Goal: Transaction & Acquisition: Purchase product/service

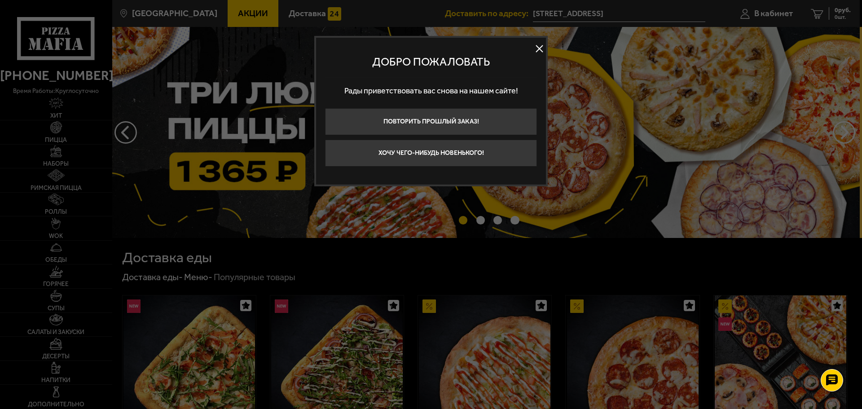
click at [537, 49] on button at bounding box center [539, 48] width 13 height 13
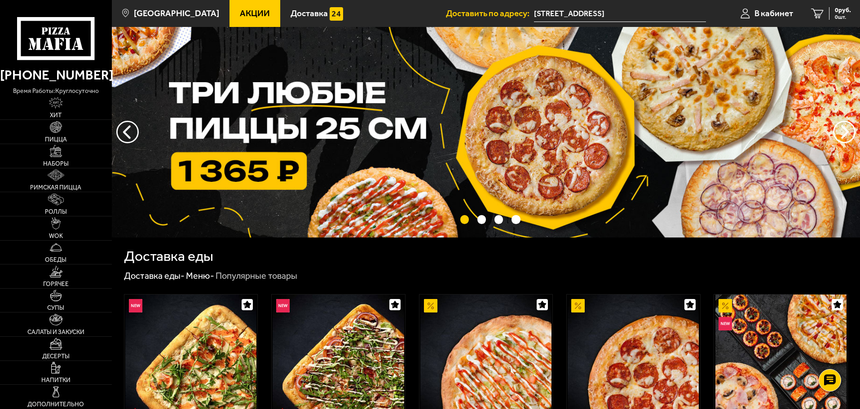
click at [595, 11] on input "[STREET_ADDRESS]" at bounding box center [620, 13] width 172 height 17
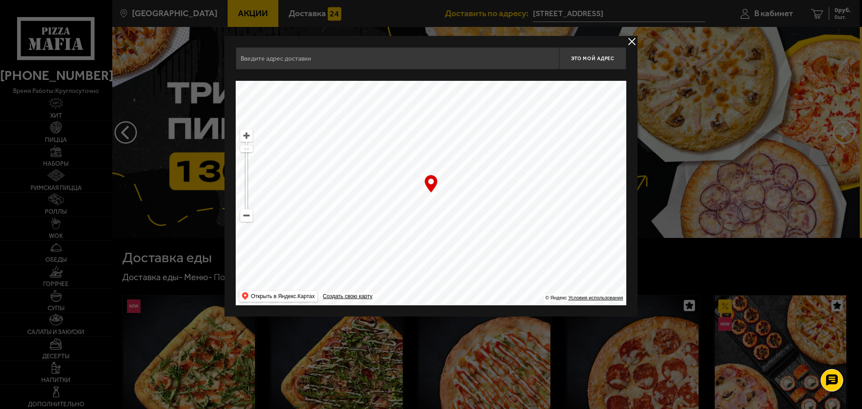
type input "[STREET_ADDRESS][PERSON_NAME]"
click at [591, 66] on button "Это мой адрес" at bounding box center [592, 58] width 67 height 22
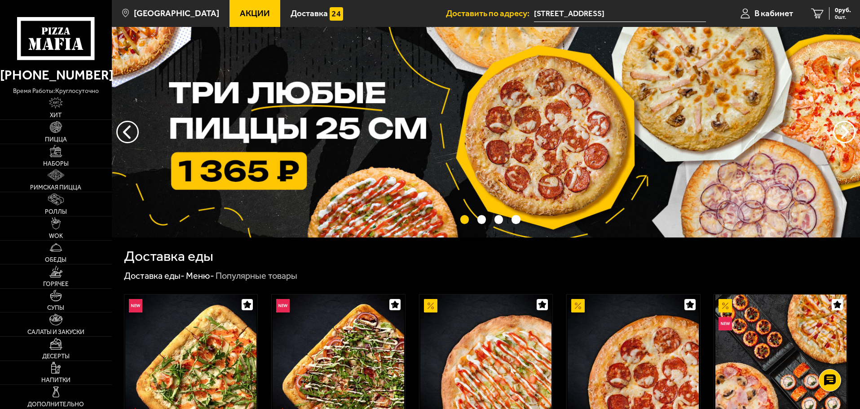
click at [583, 12] on input "[STREET_ADDRESS]" at bounding box center [620, 13] width 172 height 17
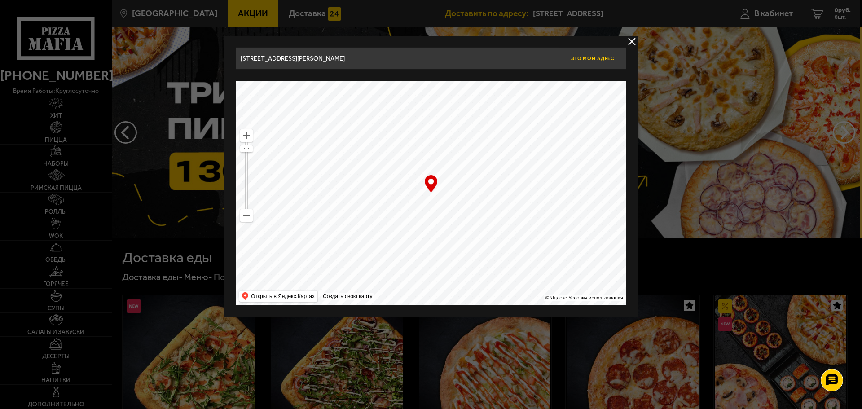
click at [576, 57] on span "Это мой адрес" at bounding box center [592, 59] width 43 height 6
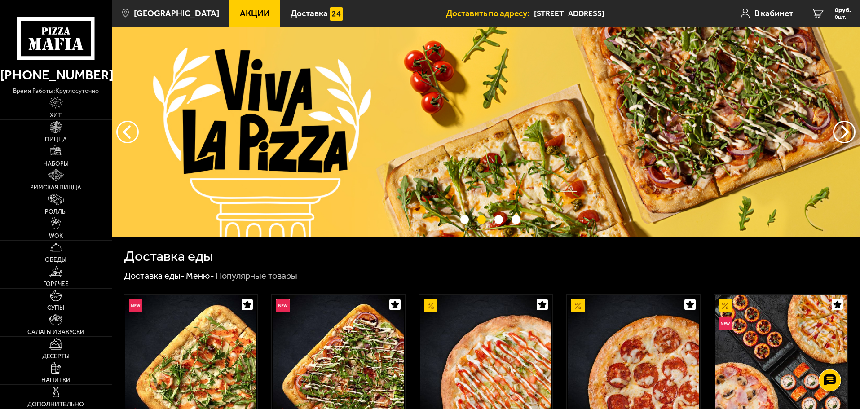
click at [52, 135] on link "Пицца" at bounding box center [56, 132] width 112 height 24
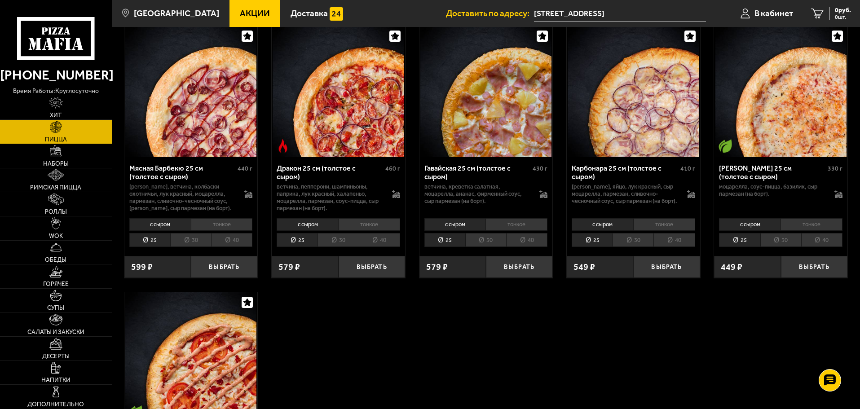
scroll to position [1706, 0]
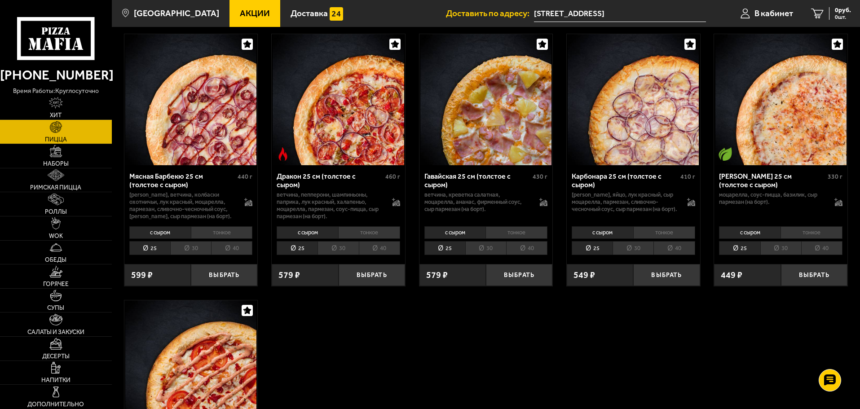
click at [336, 254] on li "30" at bounding box center [337, 248] width 41 height 14
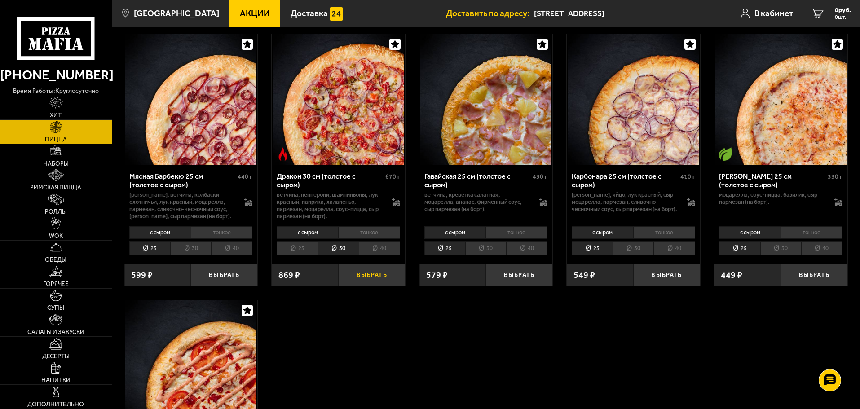
click at [362, 279] on button "Выбрать" at bounding box center [372, 275] width 66 height 22
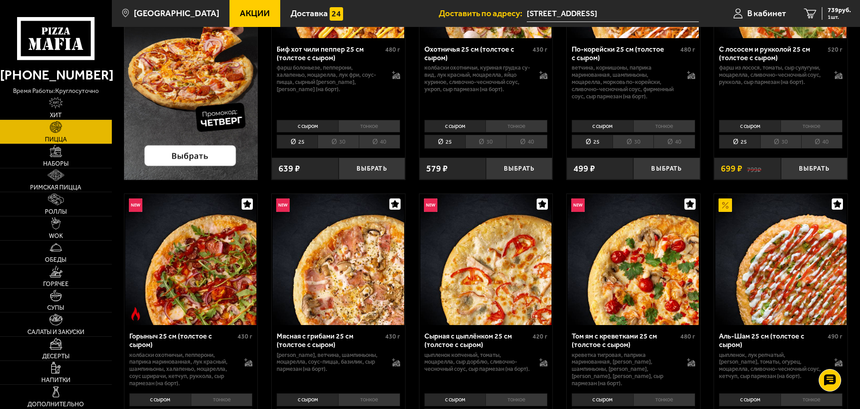
scroll to position [0, 0]
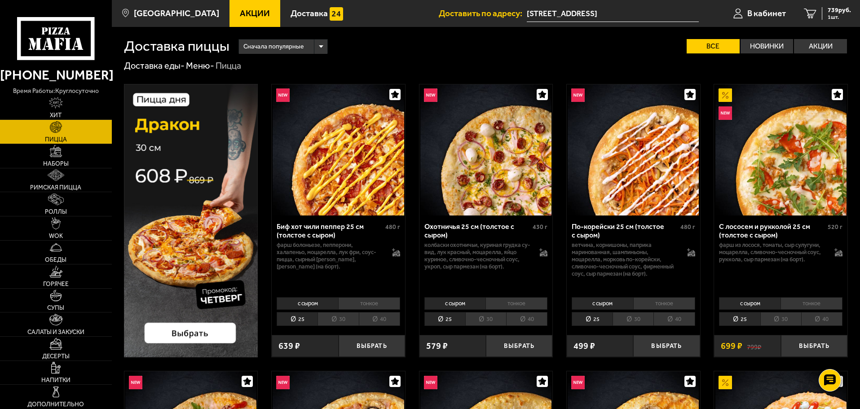
click at [210, 277] on img at bounding box center [191, 220] width 134 height 273
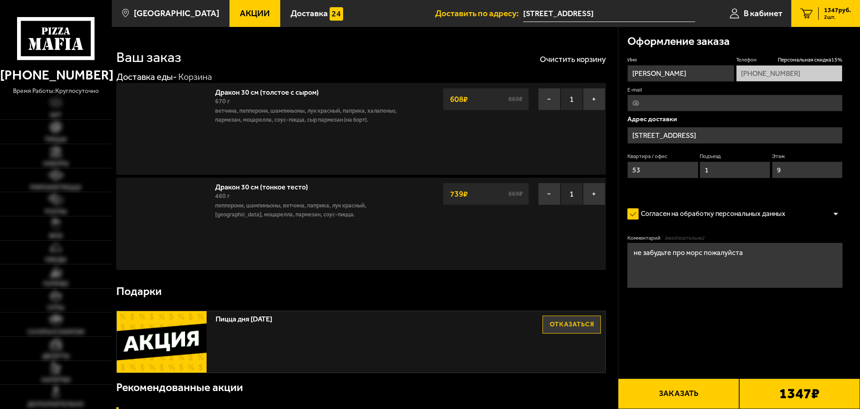
type input "Россия, Санкт-Петербург, улица Академика Байкова, 5к2"
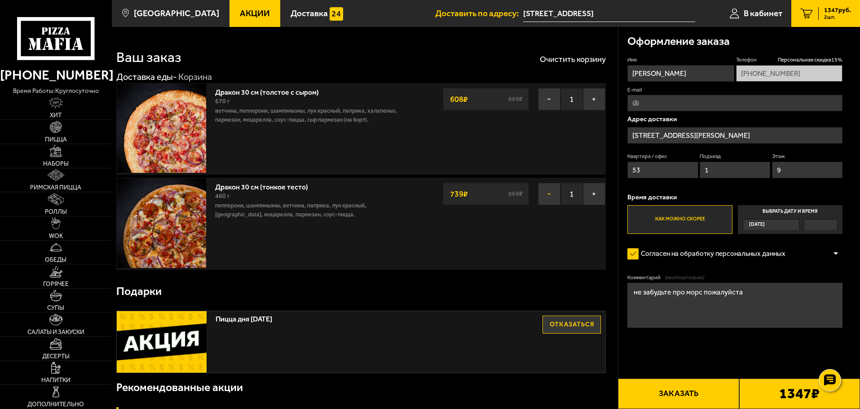
click at [549, 195] on button "−" at bounding box center [549, 194] width 22 height 22
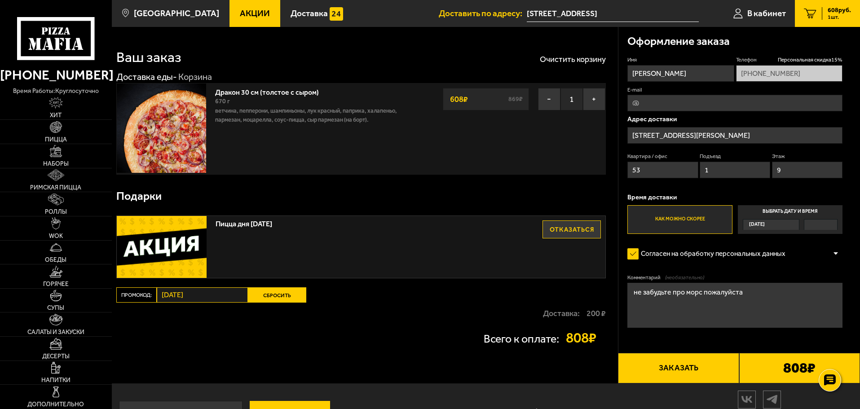
click at [44, 31] on use at bounding box center [45, 30] width 6 height 7
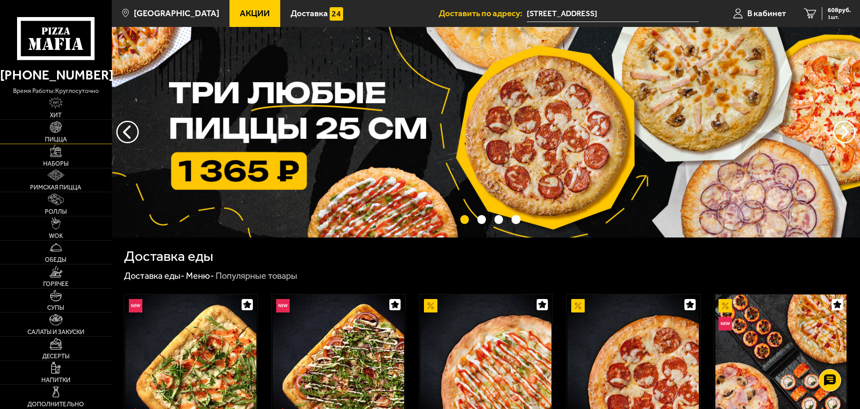
click at [57, 132] on img at bounding box center [56, 127] width 12 height 12
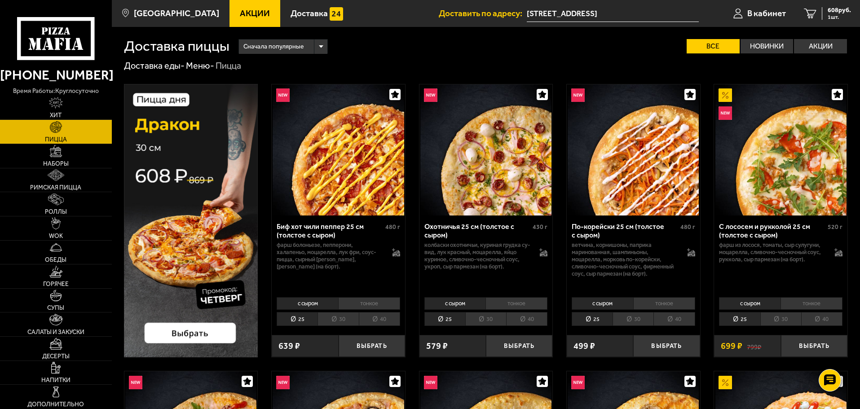
click at [374, 317] on li "40" at bounding box center [379, 319] width 41 height 14
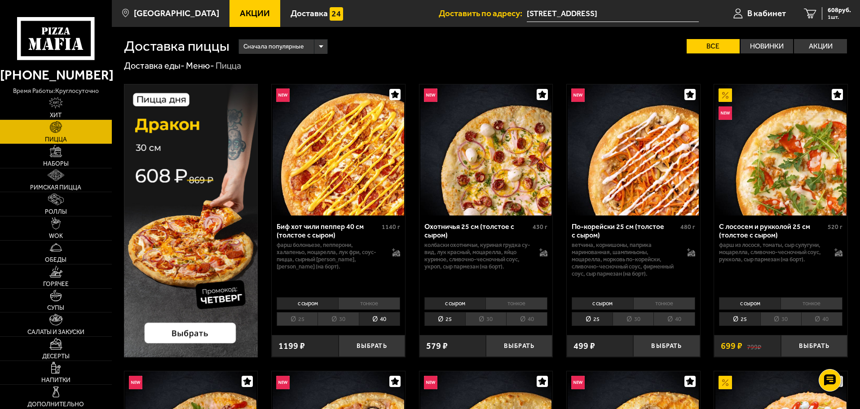
click at [297, 304] on li "с сыром" at bounding box center [308, 303] width 62 height 13
click at [375, 304] on li "тонкое" at bounding box center [369, 303] width 62 height 13
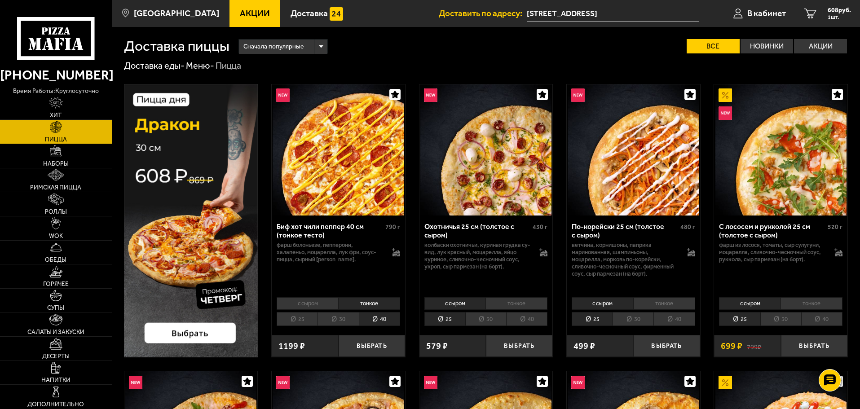
click at [308, 305] on li "с сыром" at bounding box center [308, 303] width 62 height 13
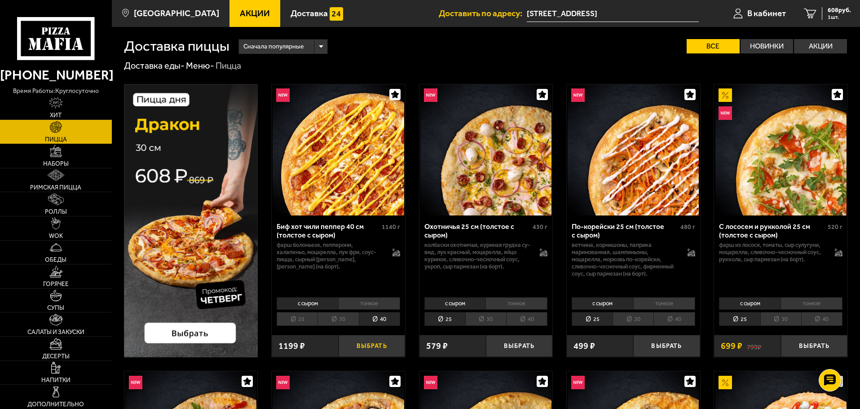
click at [370, 347] on button "Выбрать" at bounding box center [372, 346] width 66 height 22
click at [820, 18] on div "1627 руб. 2 шт." at bounding box center [834, 13] width 33 height 13
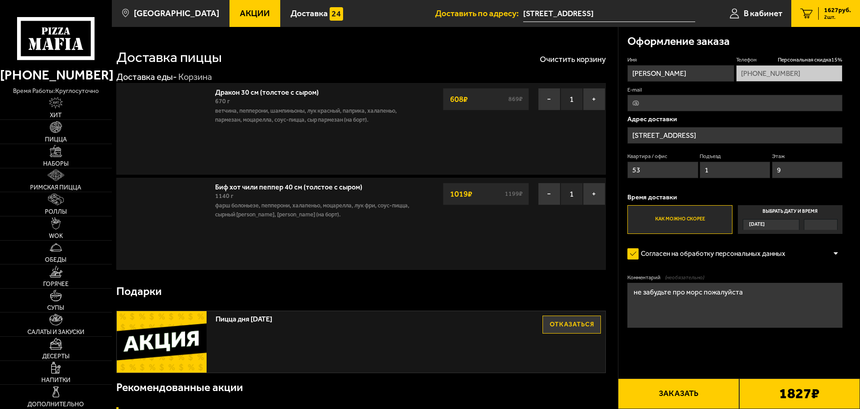
type input "[STREET_ADDRESS][PERSON_NAME]"
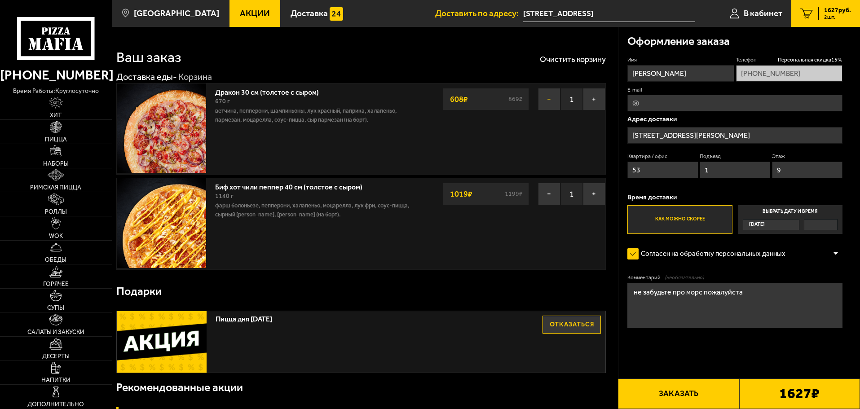
click at [550, 106] on button "−" at bounding box center [549, 99] width 22 height 22
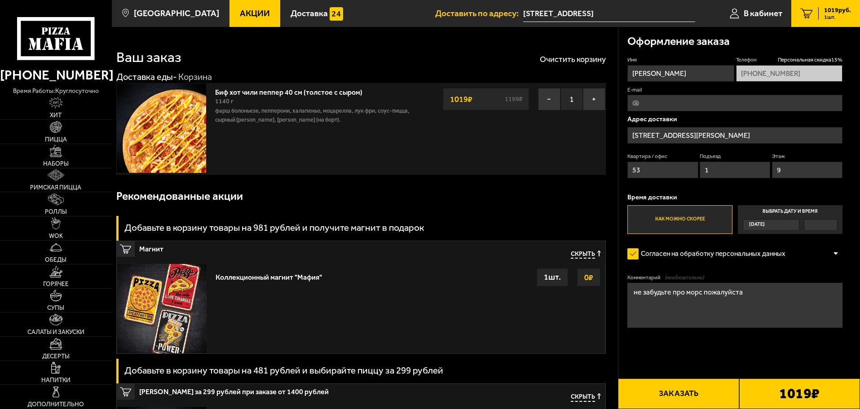
click at [39, 25] on icon at bounding box center [55, 38] width 77 height 43
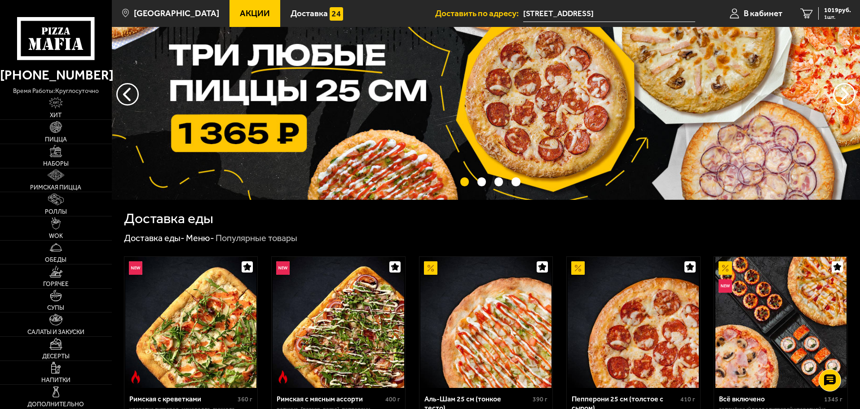
scroll to position [269, 0]
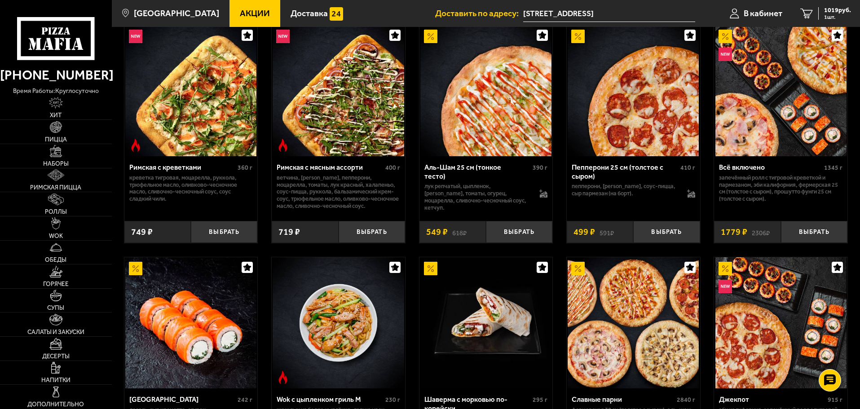
click at [495, 115] on img at bounding box center [485, 90] width 131 height 131
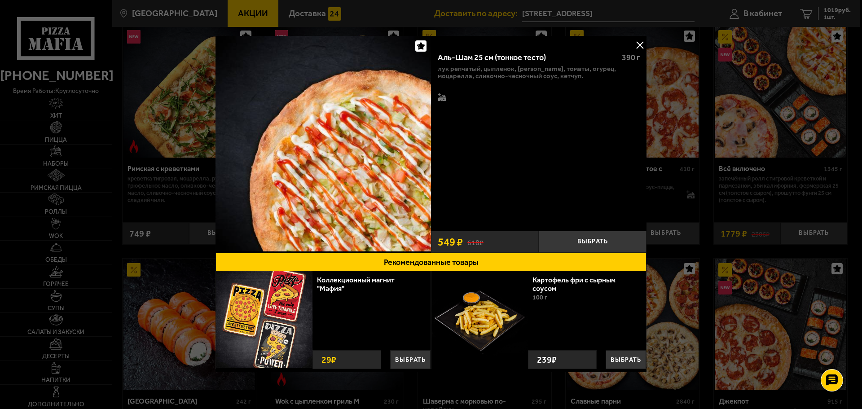
click at [633, 42] on button at bounding box center [639, 44] width 13 height 13
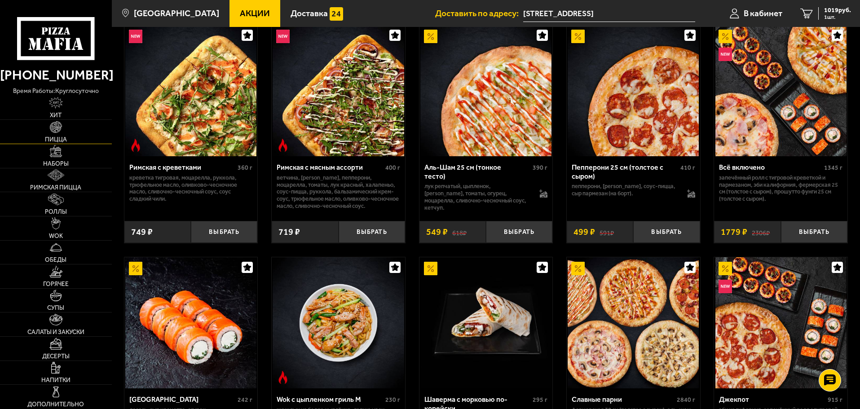
click at [48, 128] on link "Пицца" at bounding box center [56, 132] width 112 height 24
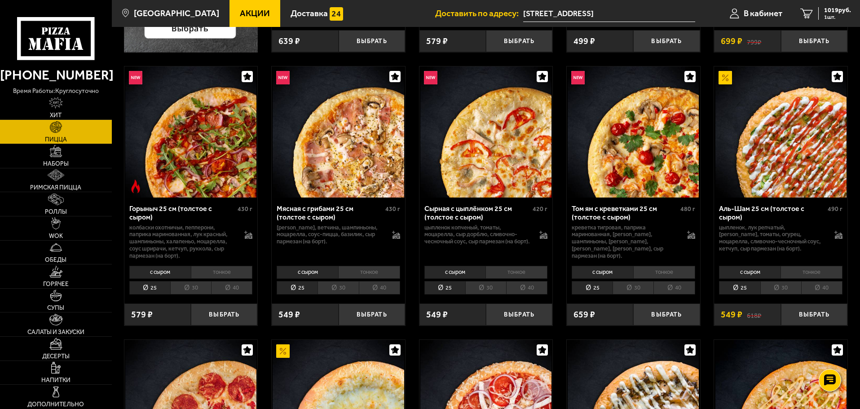
scroll to position [359, 0]
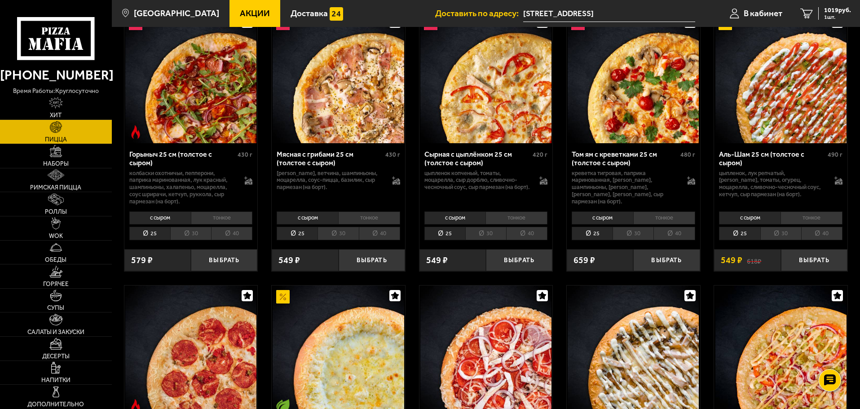
click at [779, 234] on li "30" at bounding box center [780, 234] width 41 height 14
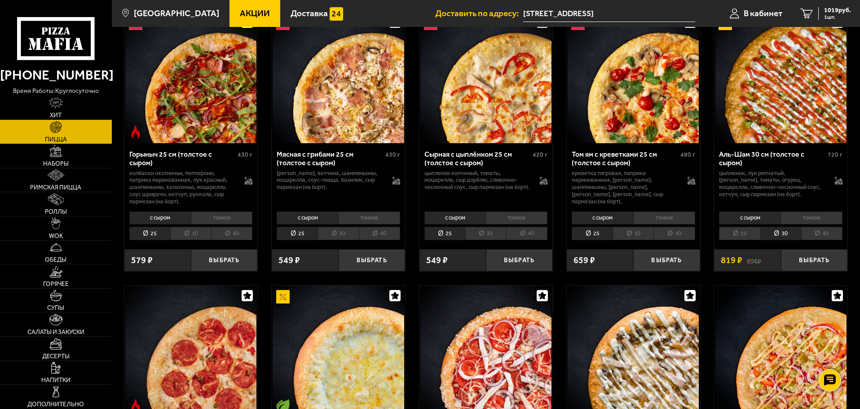
click at [811, 230] on li "40" at bounding box center [821, 234] width 41 height 14
click at [784, 233] on li "30" at bounding box center [780, 234] width 41 height 14
click at [744, 233] on li "25" at bounding box center [739, 234] width 41 height 14
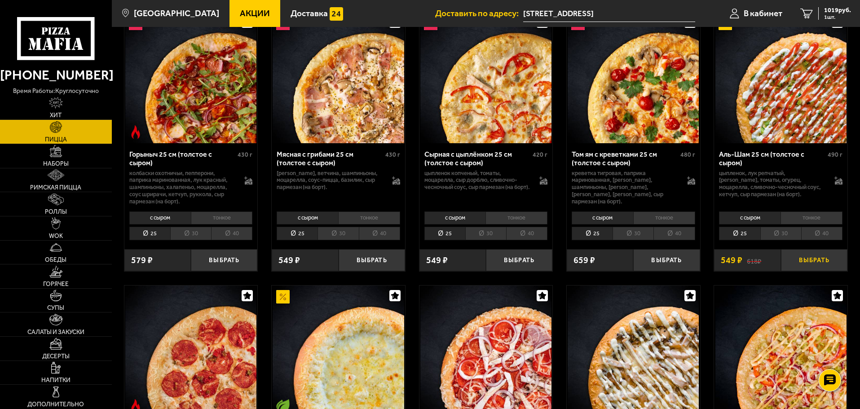
click at [818, 261] on button "Выбрать" at bounding box center [814, 260] width 66 height 22
click at [841, 16] on span "2 шт." at bounding box center [837, 16] width 27 height 5
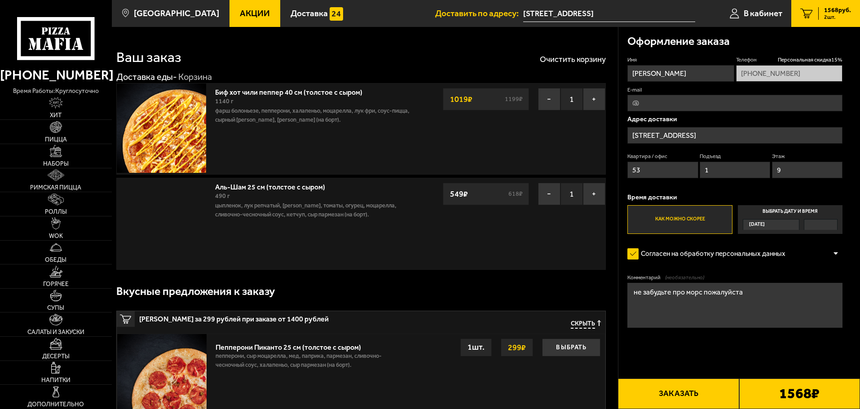
type input "улица Академика Байкова, 5к2"
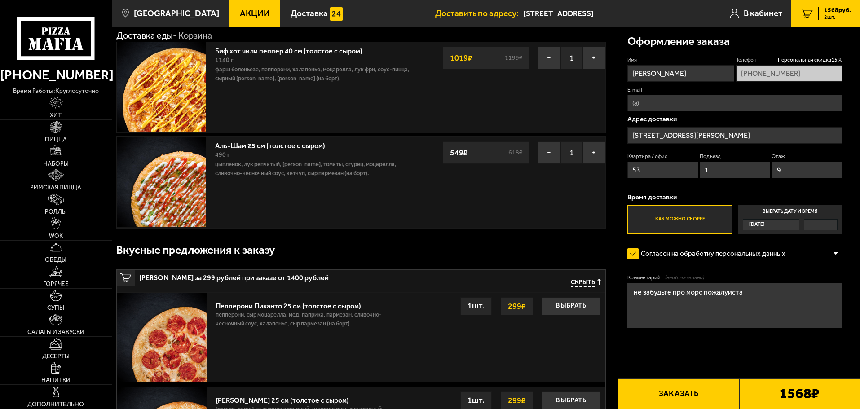
scroll to position [45, 0]
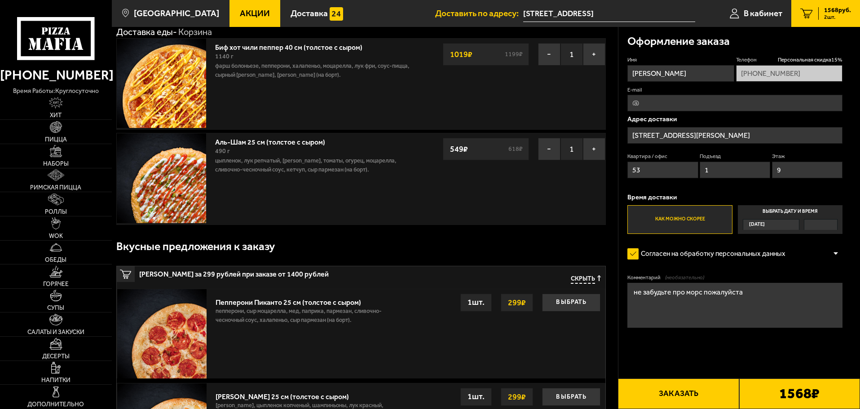
click at [750, 292] on textarea "не забудьте про морс пожалуйста" at bounding box center [734, 305] width 215 height 45
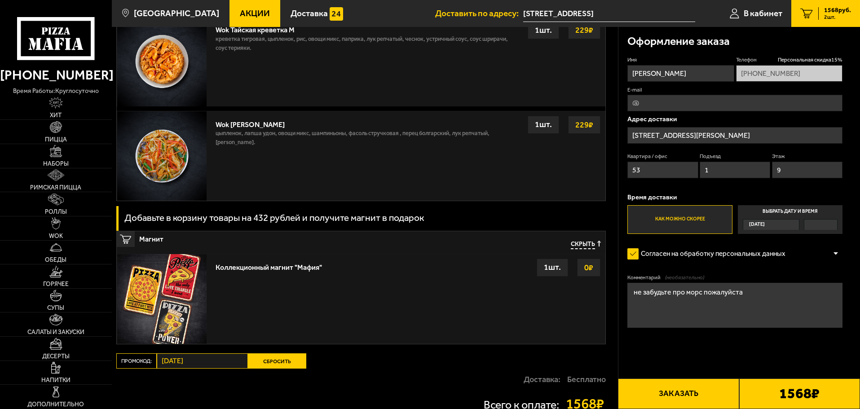
scroll to position [1157, 0]
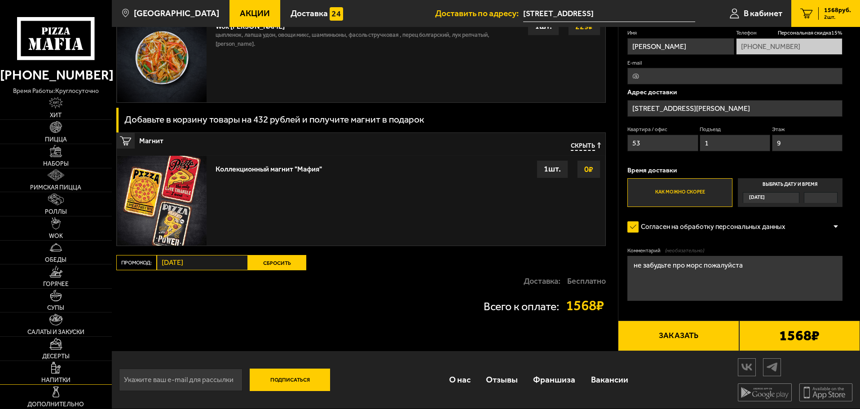
click at [59, 379] on span "Напитки" at bounding box center [55, 380] width 29 height 6
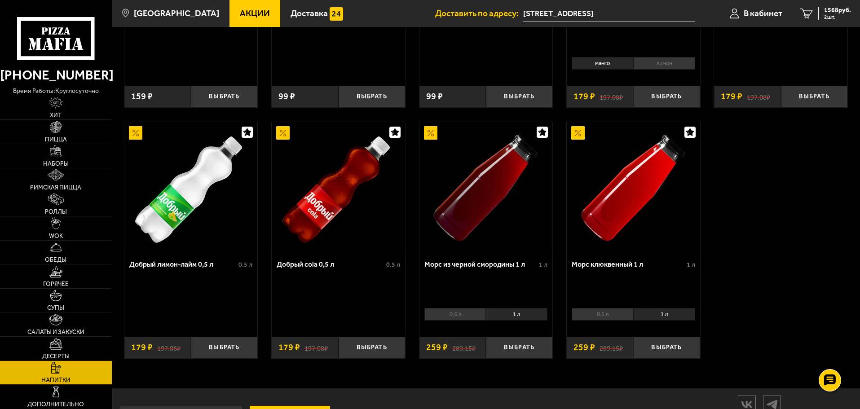
scroll to position [449, 0]
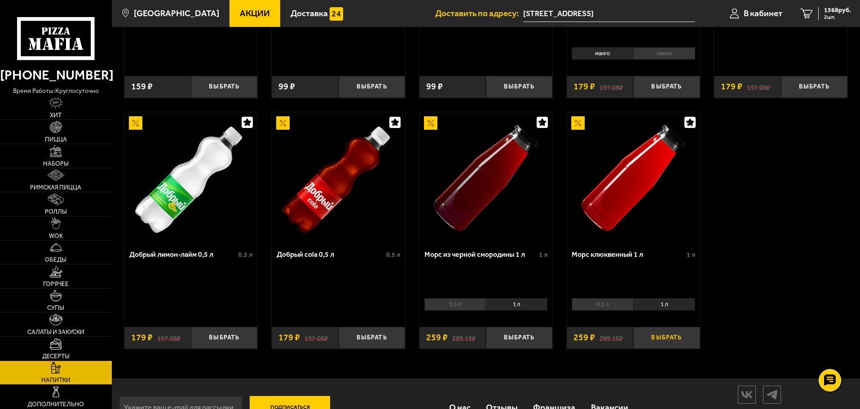
click at [666, 340] on button "Выбрать" at bounding box center [666, 338] width 66 height 22
click at [827, 13] on span "1827 руб." at bounding box center [837, 10] width 27 height 6
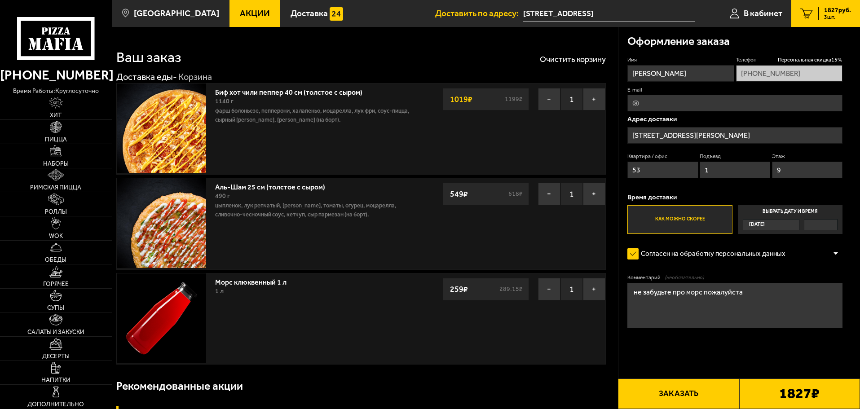
click at [677, 401] on button "Заказать" at bounding box center [678, 394] width 121 height 31
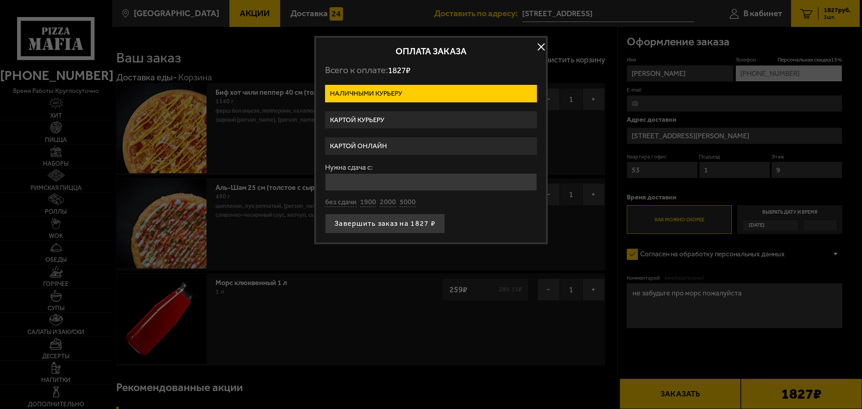
click at [366, 145] on label "Картой онлайн" at bounding box center [431, 146] width 212 height 18
click at [0, 0] on input "Картой онлайн" at bounding box center [0, 0] width 0 height 0
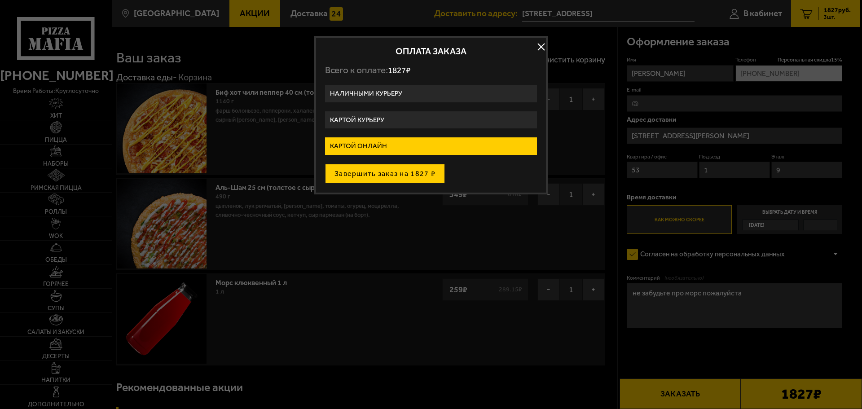
click at [405, 174] on button "Завершить заказ на 1827 ₽" at bounding box center [385, 174] width 120 height 20
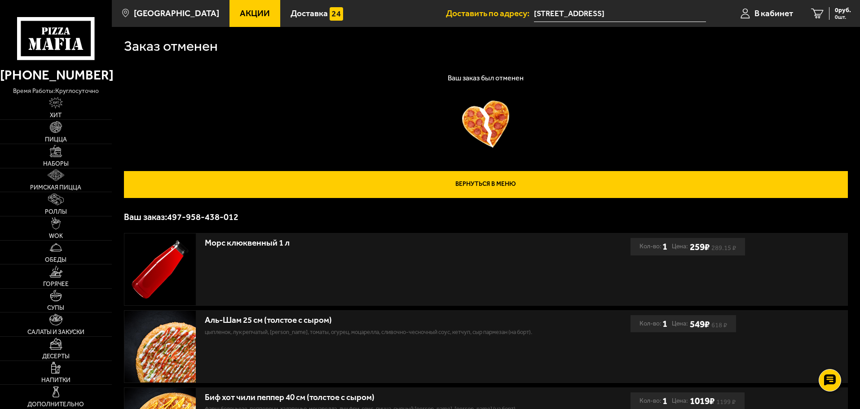
click at [498, 177] on link "Вернуться в меню" at bounding box center [486, 184] width 724 height 27
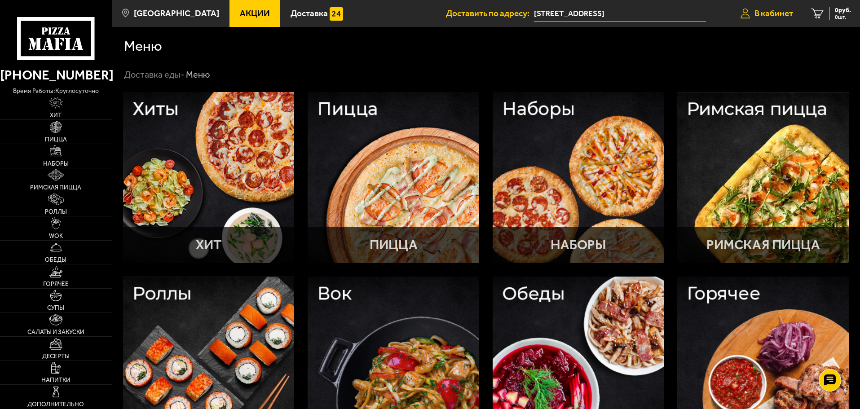
click at [788, 11] on span "В кабинет" at bounding box center [773, 13] width 39 height 9
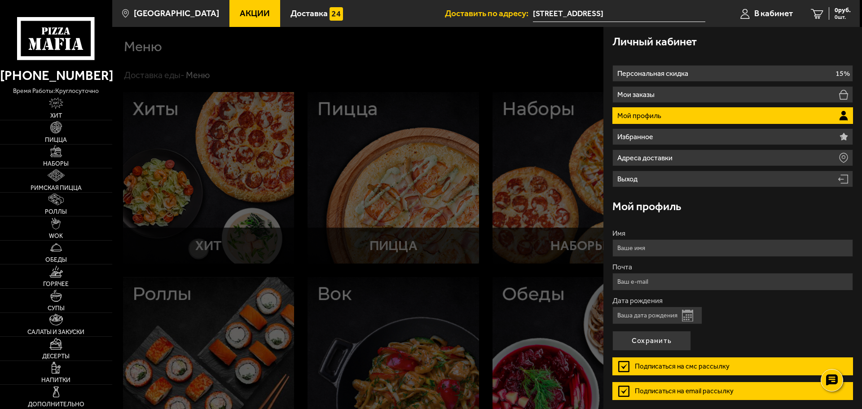
click at [523, 78] on div at bounding box center [543, 231] width 862 height 409
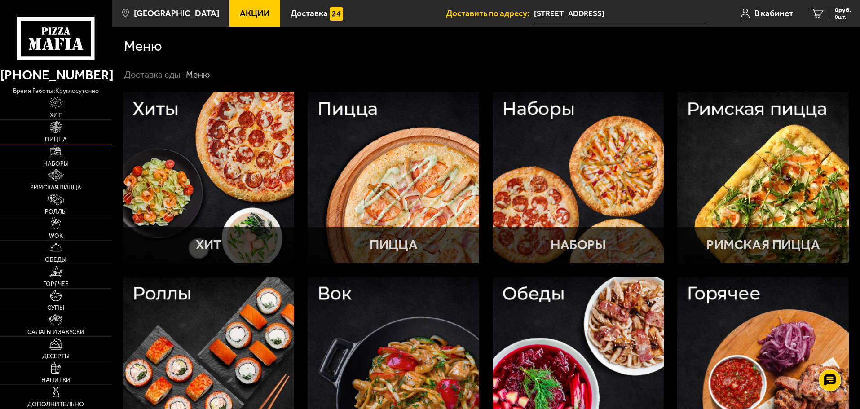
click at [46, 132] on link "Пицца" at bounding box center [56, 132] width 112 height 24
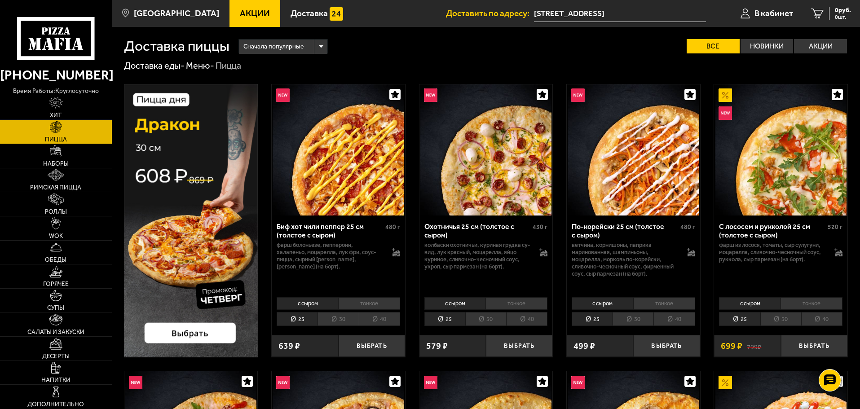
click at [385, 317] on li "40" at bounding box center [379, 319] width 41 height 14
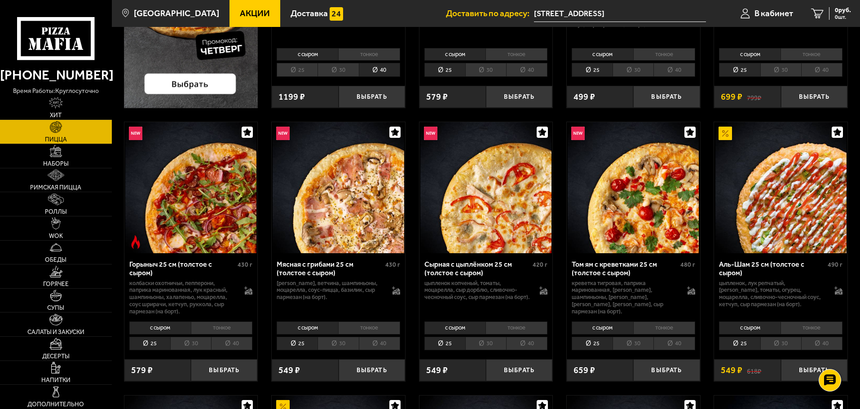
scroll to position [269, 0]
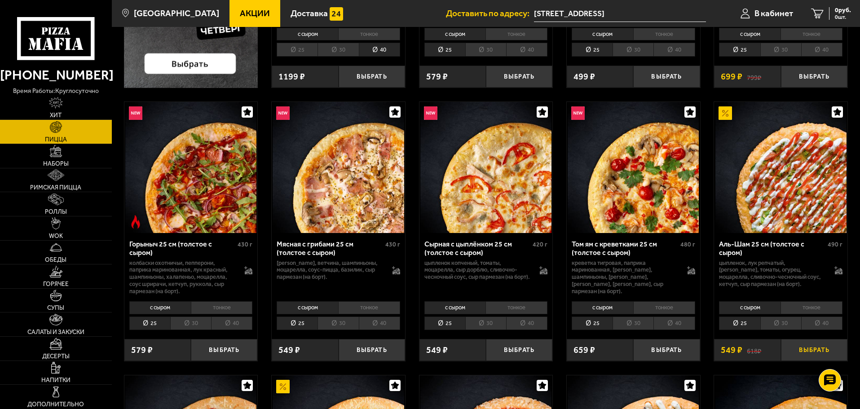
click at [804, 352] on button "Выбрать" at bounding box center [814, 350] width 66 height 22
click at [56, 374] on link "Напитки" at bounding box center [56, 373] width 112 height 24
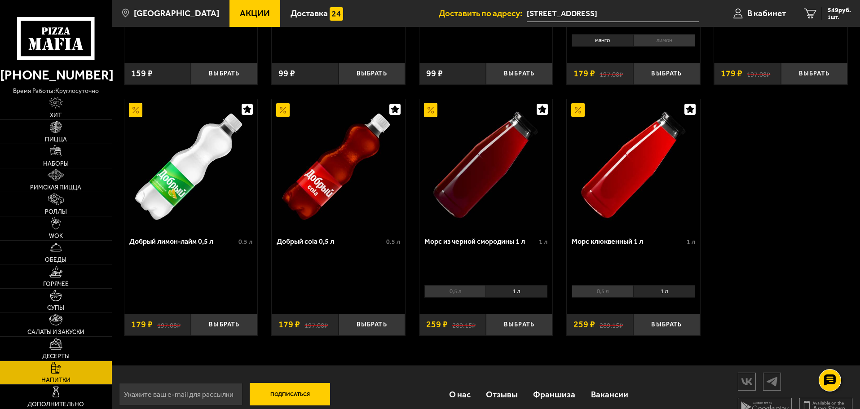
scroll to position [478, 0]
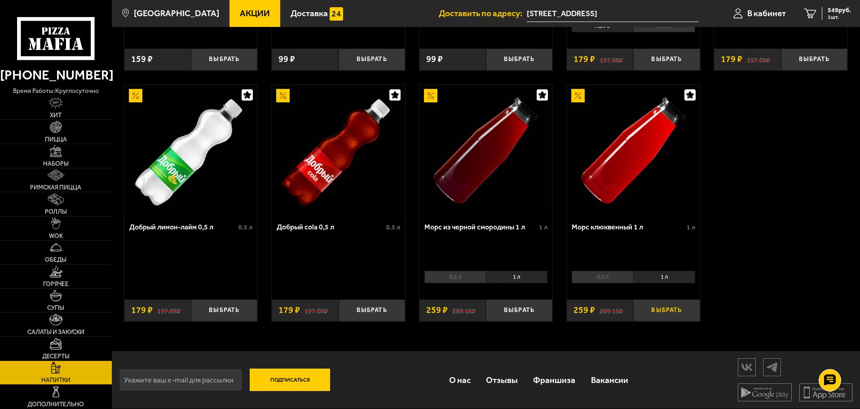
click at [669, 311] on button "Выбрать" at bounding box center [666, 310] width 66 height 22
click at [775, 12] on span "В кабинет" at bounding box center [766, 13] width 39 height 9
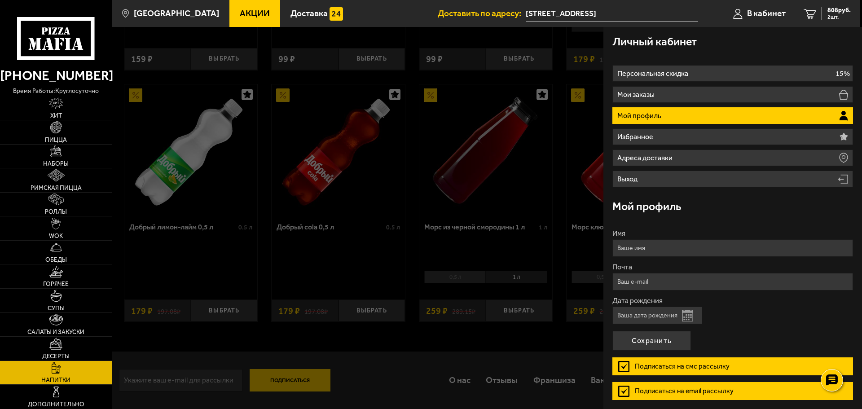
click at [444, 116] on div at bounding box center [543, 231] width 862 height 409
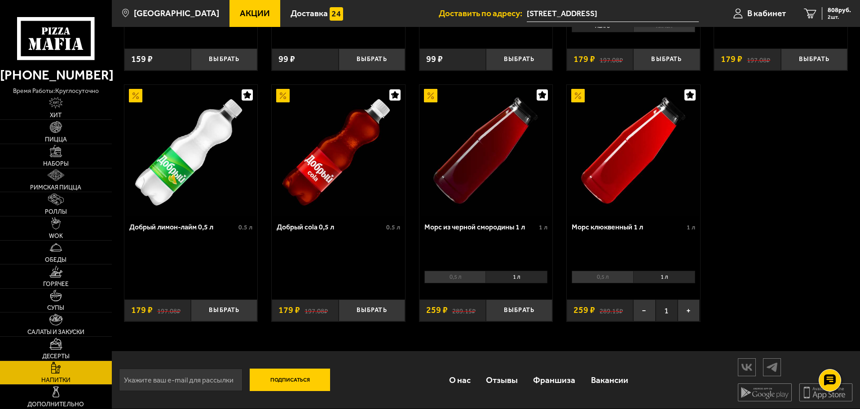
click at [44, 29] on use at bounding box center [45, 30] width 6 height 7
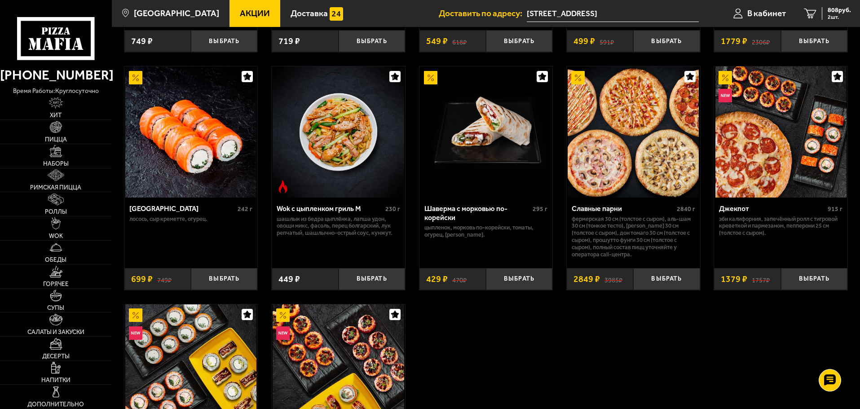
scroll to position [539, 0]
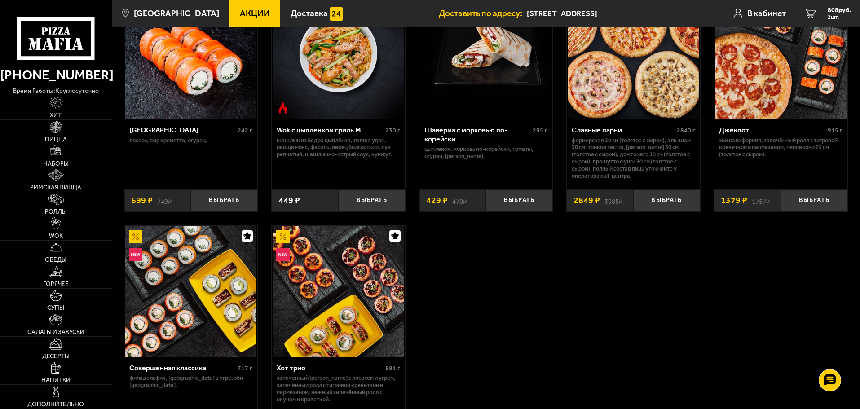
click at [33, 129] on link "Пицца" at bounding box center [56, 132] width 112 height 24
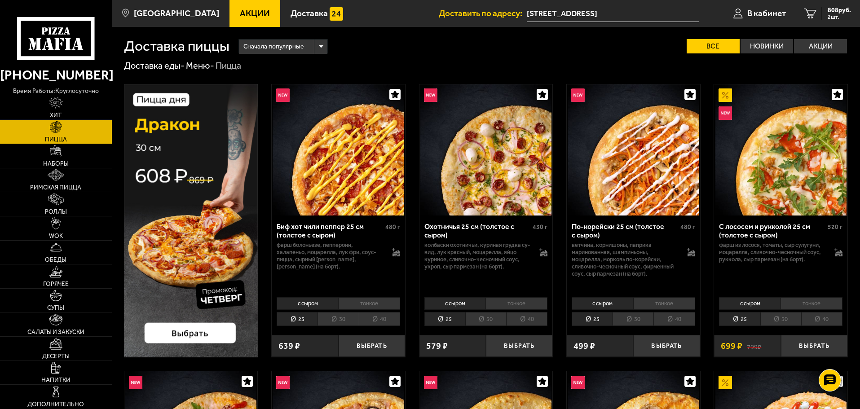
click at [384, 319] on li "40" at bounding box center [379, 319] width 41 height 14
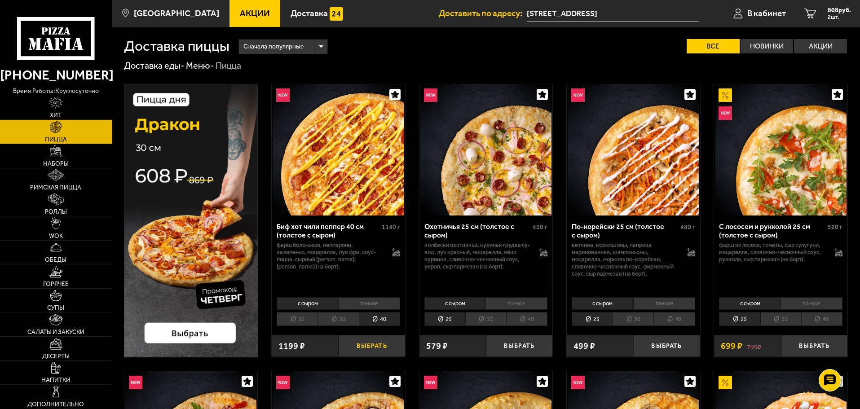
click at [377, 345] on button "Выбрать" at bounding box center [372, 346] width 66 height 22
click at [770, 6] on link "В кабинет" at bounding box center [756, 13] width 70 height 27
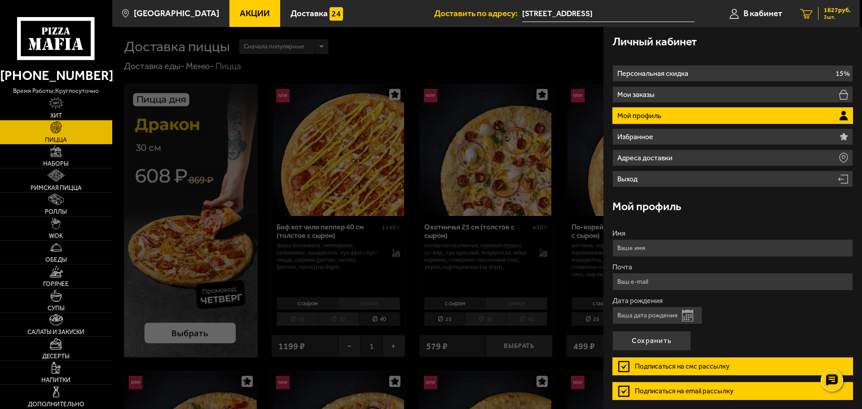
click at [828, 11] on span "1827 руб." at bounding box center [837, 10] width 27 height 6
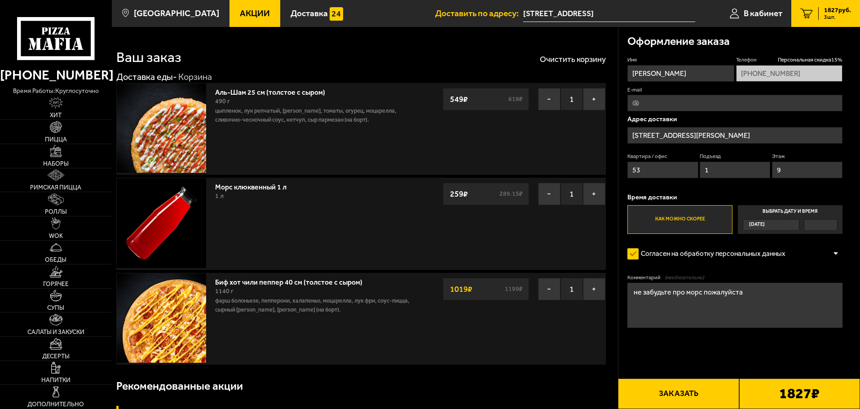
drag, startPoint x: 747, startPoint y: 292, endPoint x: 605, endPoint y: 293, distance: 141.9
type textarea "позвонить перед доставкой, не работает домофон, спущусю"
click at [669, 391] on button "Заказать" at bounding box center [678, 394] width 121 height 31
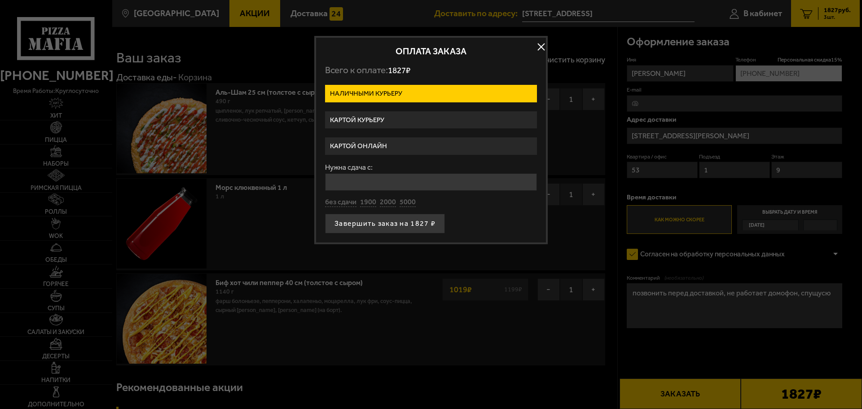
click at [381, 143] on label "Картой онлайн" at bounding box center [431, 146] width 212 height 18
click at [0, 0] on input "Картой онлайн" at bounding box center [0, 0] width 0 height 0
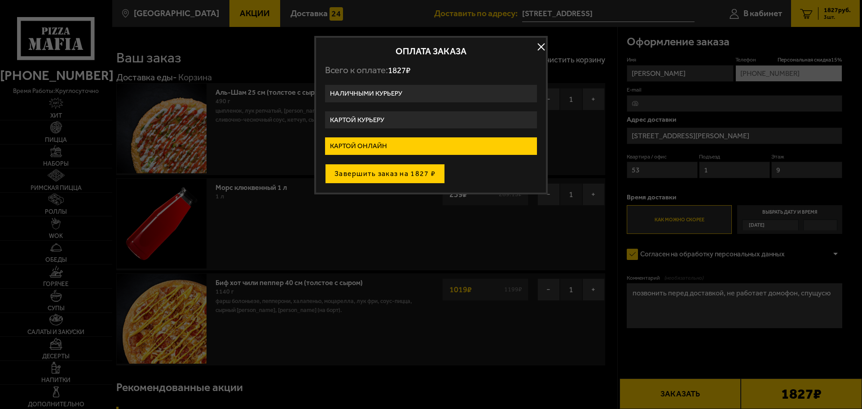
click at [401, 179] on button "Завершить заказ на 1827 ₽" at bounding box center [385, 174] width 120 height 20
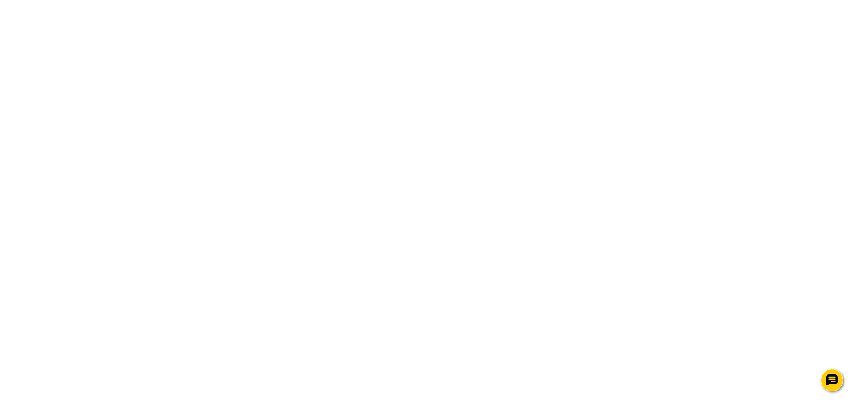
type input "[PERSON_NAME]"
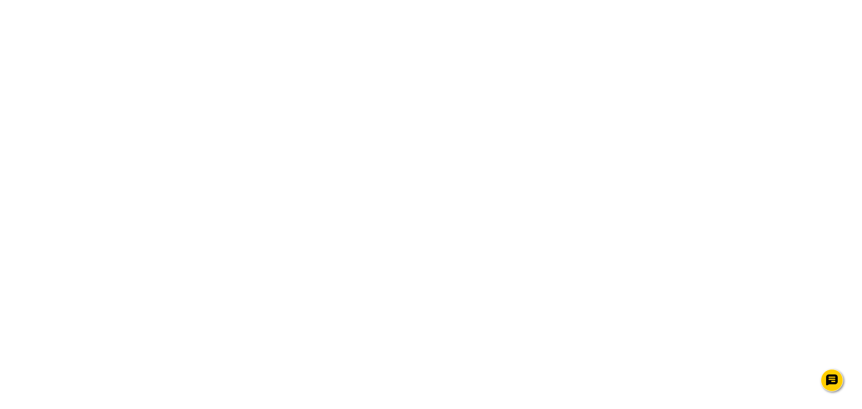
type input "voinovandruxa@gmail.com"
type input "29.09.2001"
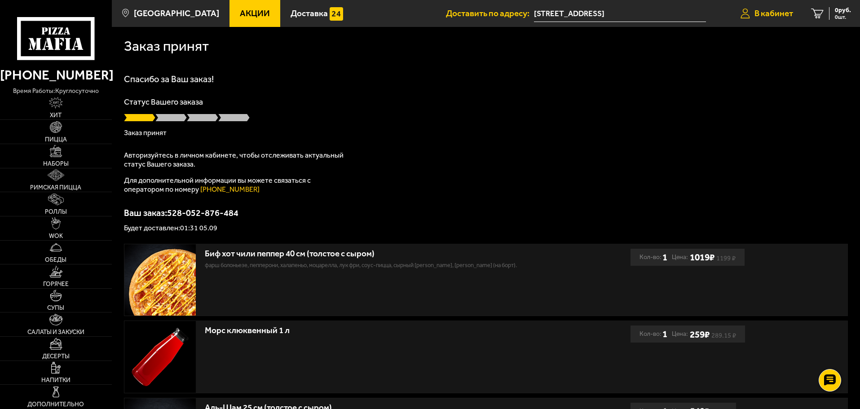
click at [781, 14] on span "В кабинет" at bounding box center [773, 13] width 39 height 9
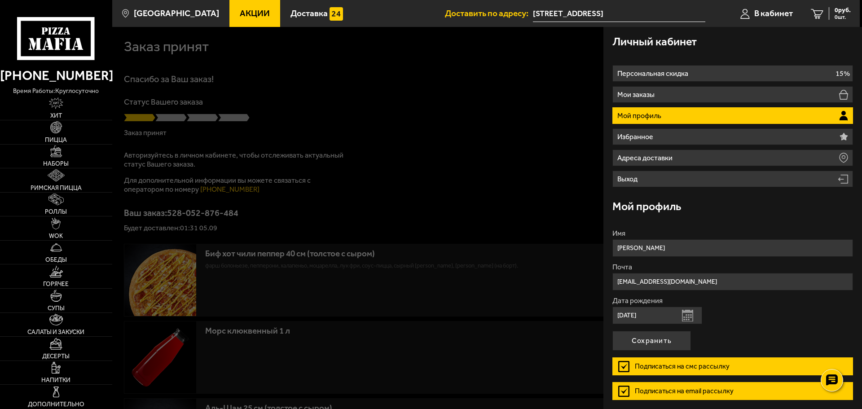
drag, startPoint x: 515, startPoint y: 76, endPoint x: 409, endPoint y: 0, distance: 131.1
click at [515, 76] on div at bounding box center [543, 231] width 862 height 409
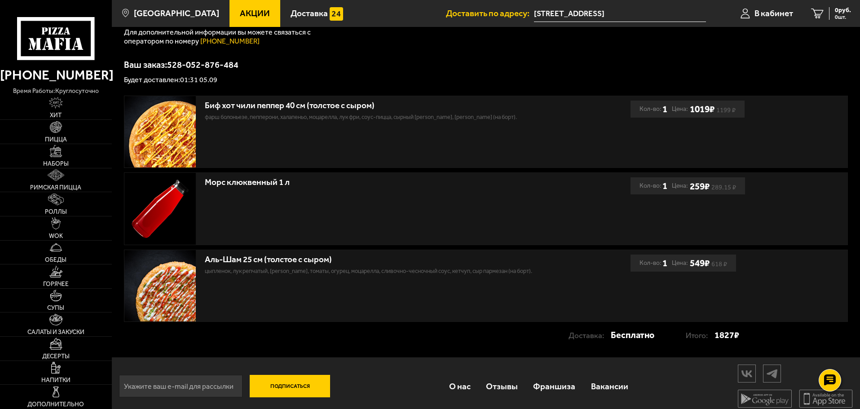
scroll to position [155, 0]
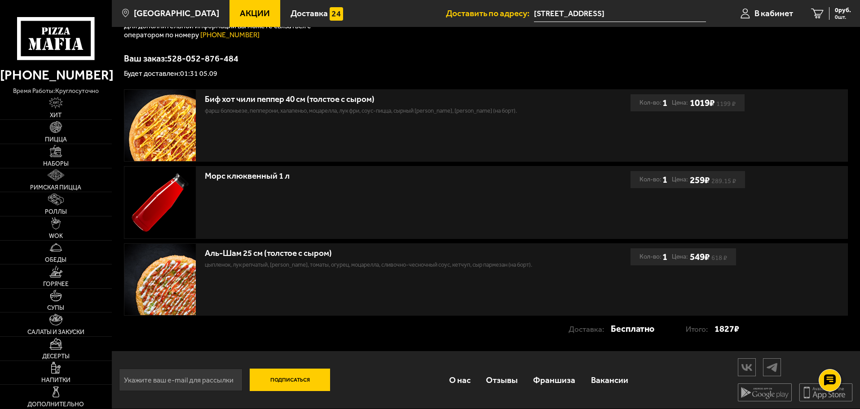
click at [403, 72] on p "Будет доставлен: 01:31 05.09" at bounding box center [486, 73] width 724 height 7
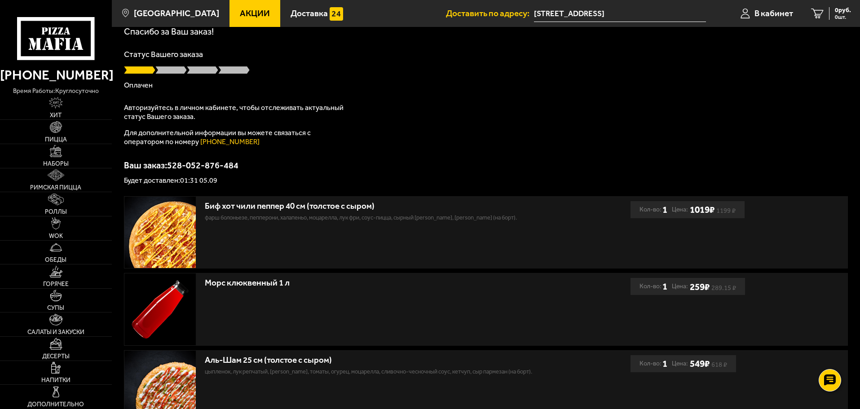
scroll to position [0, 0]
